Goal: Task Accomplishment & Management: Use online tool/utility

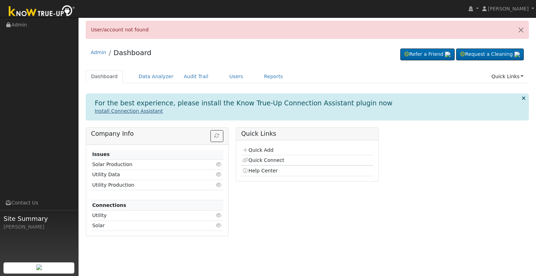
click at [132, 112] on link "Install Connection Assistant" at bounding box center [129, 111] width 68 height 6
click at [224, 76] on link "Users" at bounding box center [236, 76] width 24 height 13
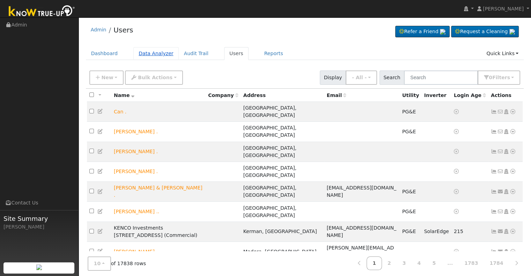
click at [153, 56] on link "Data Analyzer" at bounding box center [155, 53] width 45 height 13
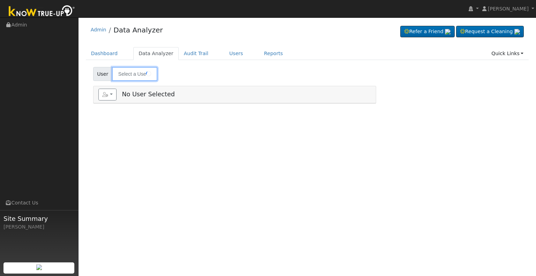
type input "[PERSON_NAME] and [PERSON_NAME]"
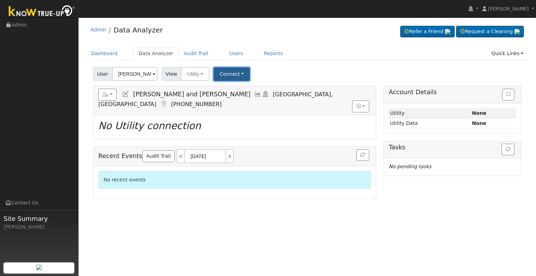
click at [227, 76] on button "Connect" at bounding box center [232, 74] width 36 height 14
click at [225, 87] on link "Select a Provider" at bounding box center [241, 90] width 54 height 10
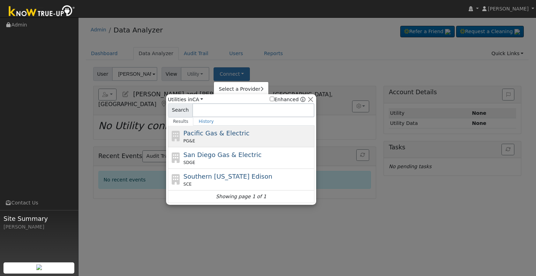
click at [196, 135] on span "Pacific Gas & Electric" at bounding box center [217, 133] width 66 height 7
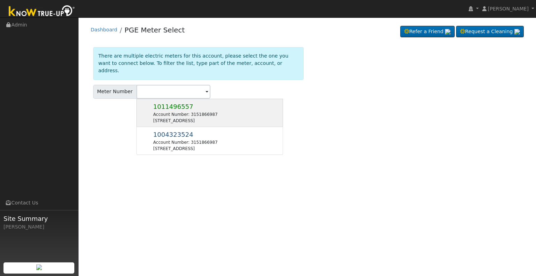
click at [181, 111] on div "Account Number: 3151866987" at bounding box center [185, 114] width 64 height 6
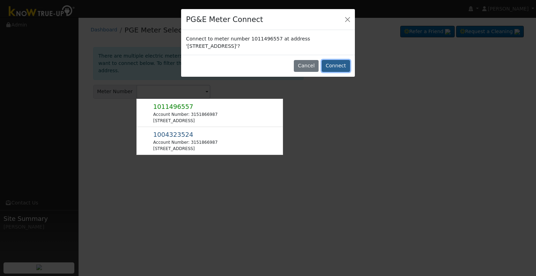
click at [340, 65] on button "Connect" at bounding box center [336, 66] width 28 height 12
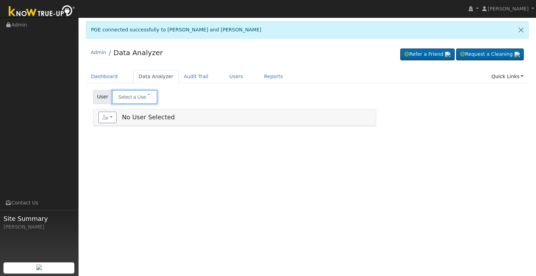
type input "[PERSON_NAME] and [PERSON_NAME]"
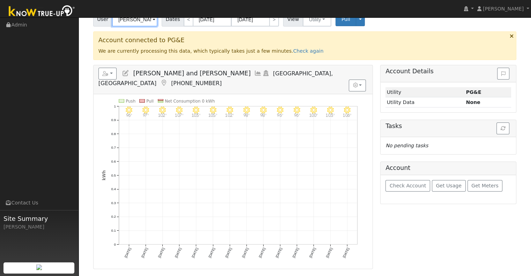
scroll to position [8, 0]
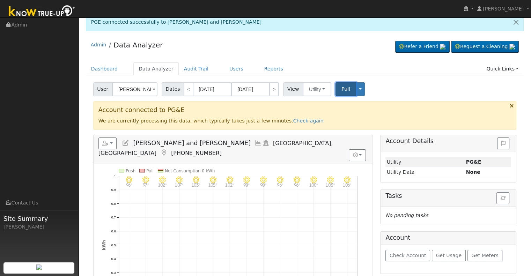
click at [342, 90] on span "Pull" at bounding box center [346, 89] width 9 height 6
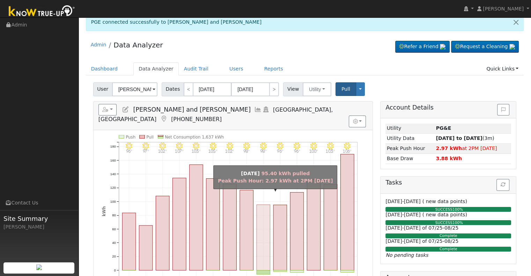
click at [263, 210] on rect "onclick=""" at bounding box center [263, 238] width 13 height 66
type input "08/27/2025"
